Goal: Information Seeking & Learning: Learn about a topic

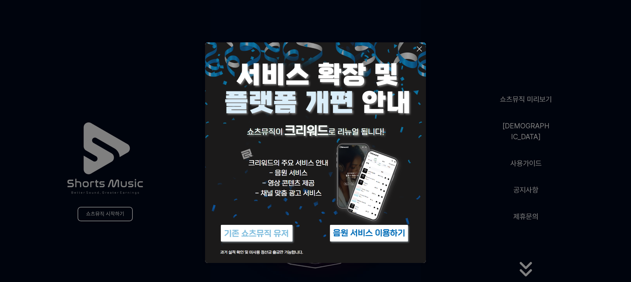
click at [419, 48] on icon at bounding box center [419, 49] width 5 height 5
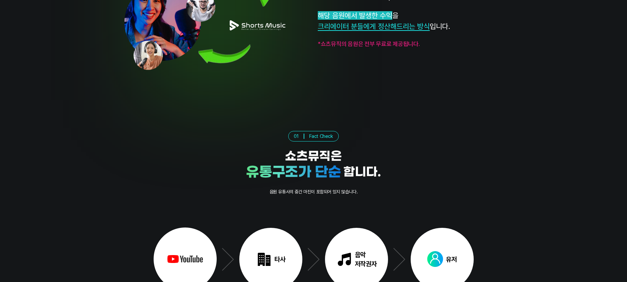
scroll to position [856, 0]
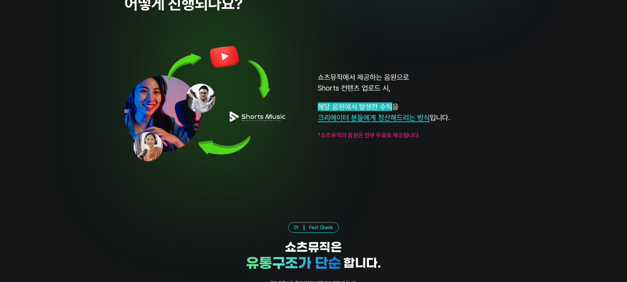
drag, startPoint x: 558, startPoint y: 1, endPoint x: 466, endPoint y: 64, distance: 110.9
click at [466, 64] on div "쇼츠뮤직에서 제공하는 음원으로 Shorts 컨텐츠 업로드 시, 해당 음원에서 발생한 수익 을 크리에이터 분들에게 정산해드리는 방식 입니다. *…" at bounding box center [313, 105] width 378 height 139
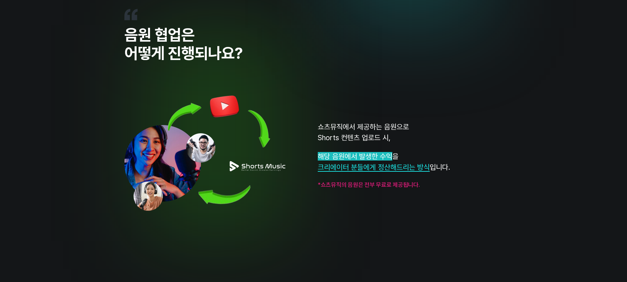
scroll to position [724, 0]
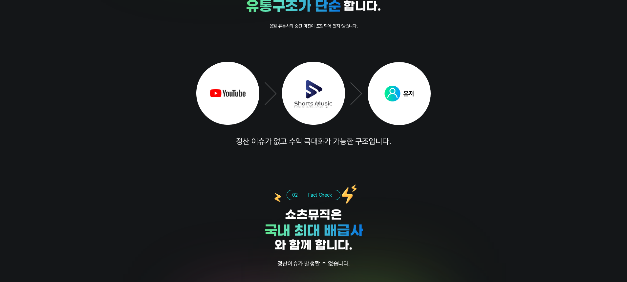
scroll to position [1020, 0]
